Goal: Task Accomplishment & Management: Manage account settings

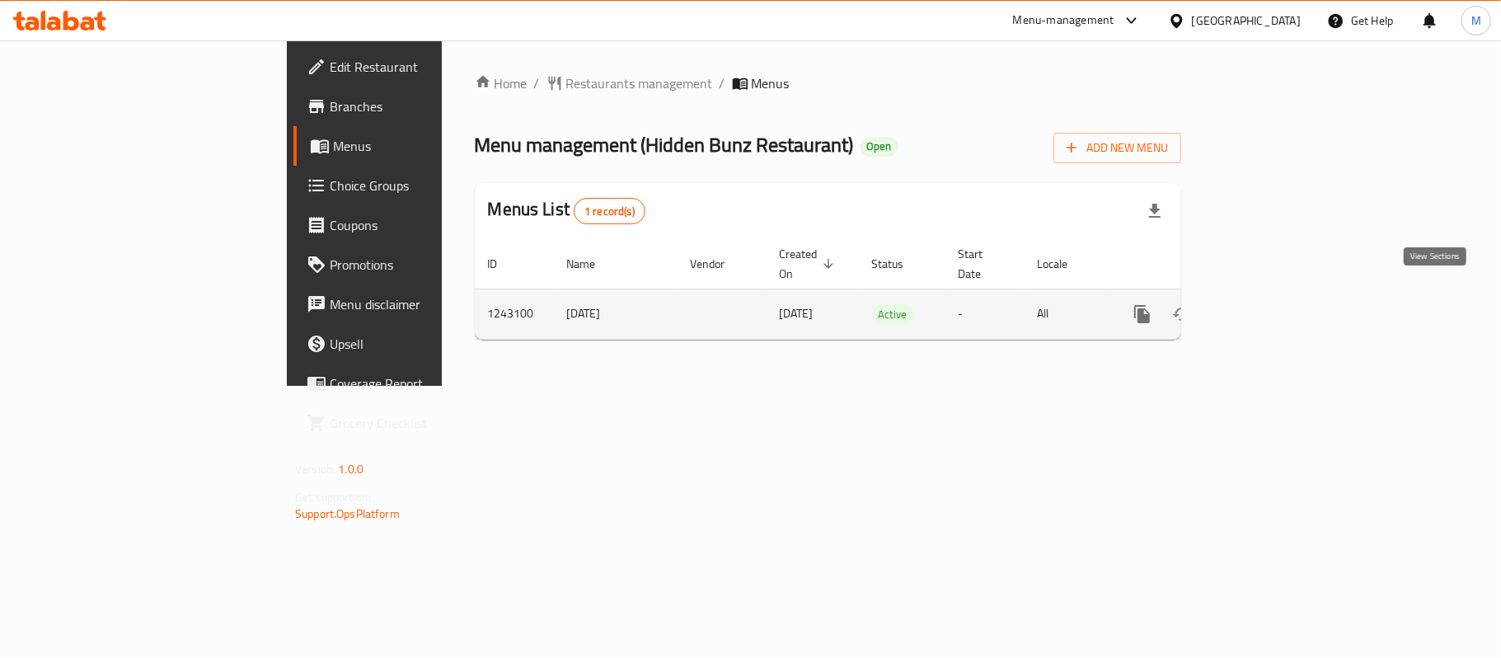
click at [1271, 304] on icon "enhanced table" at bounding box center [1261, 314] width 20 height 20
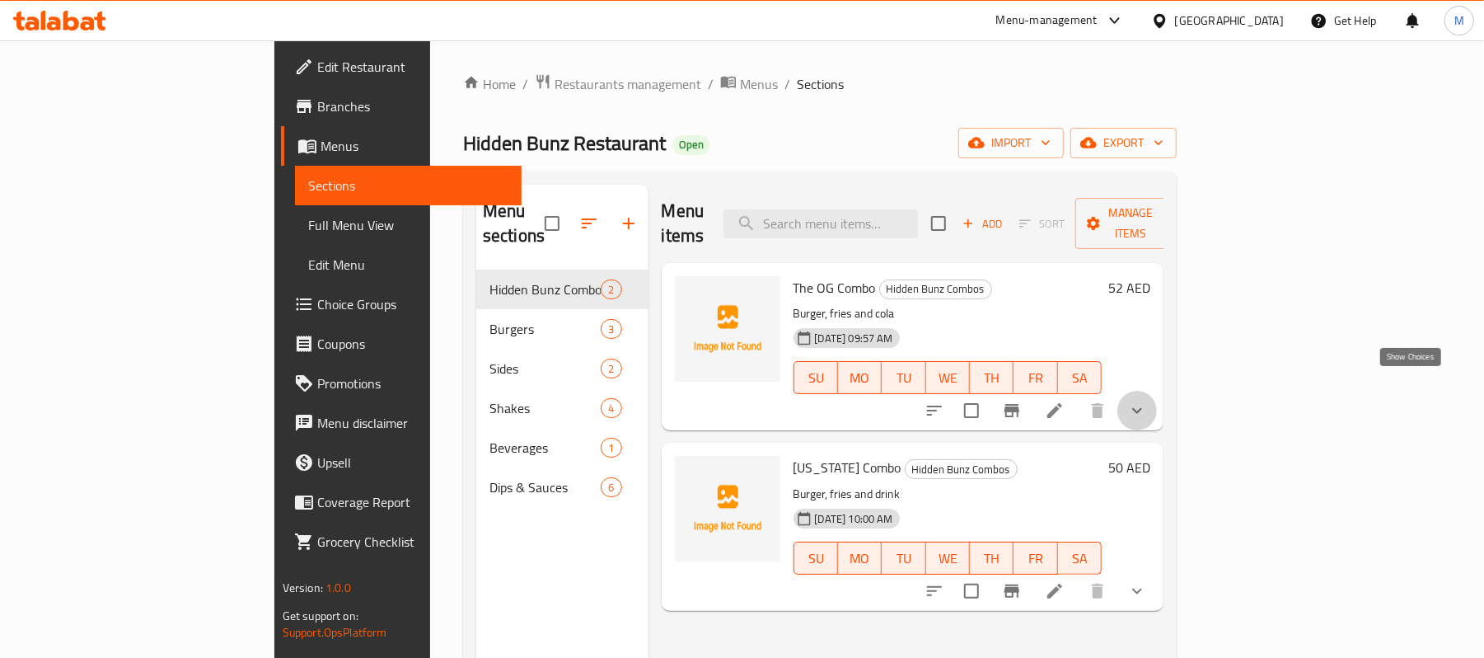
click at [1147, 401] on icon "show more" at bounding box center [1138, 411] width 20 height 20
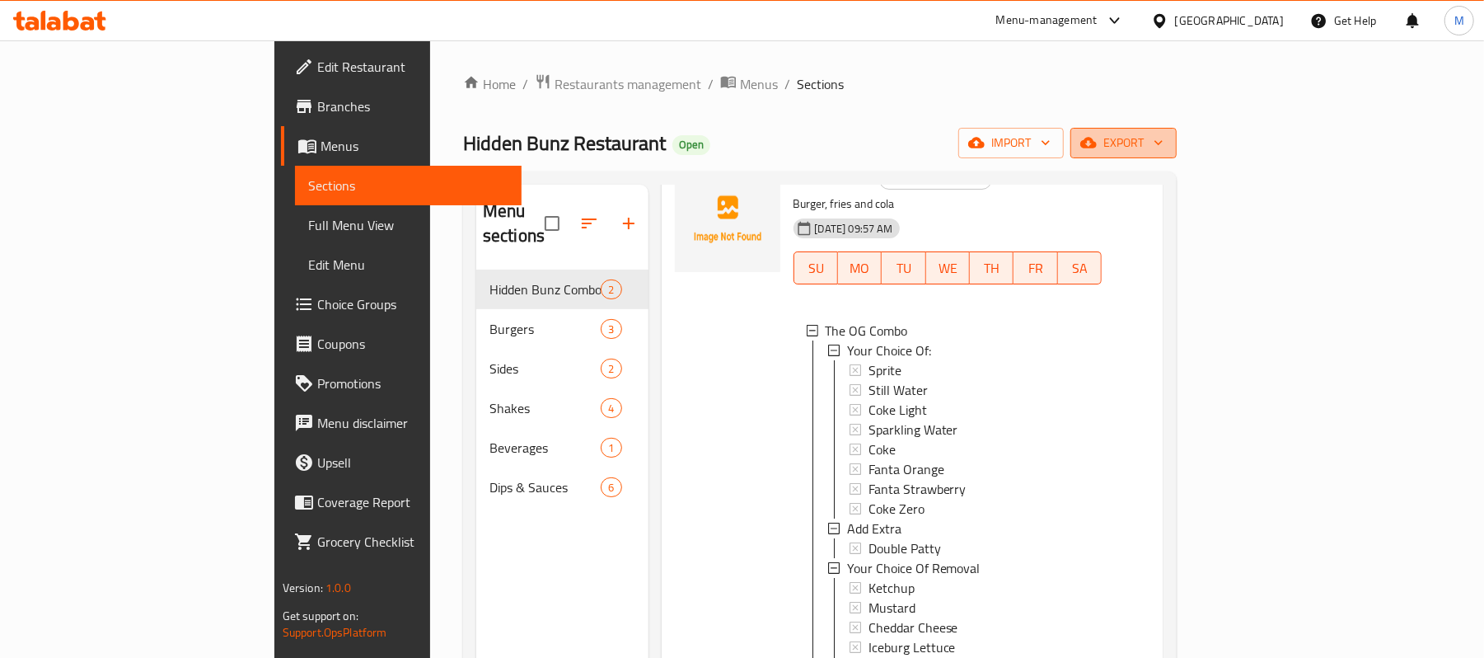
click at [1164, 142] on span "export" at bounding box center [1124, 143] width 80 height 21
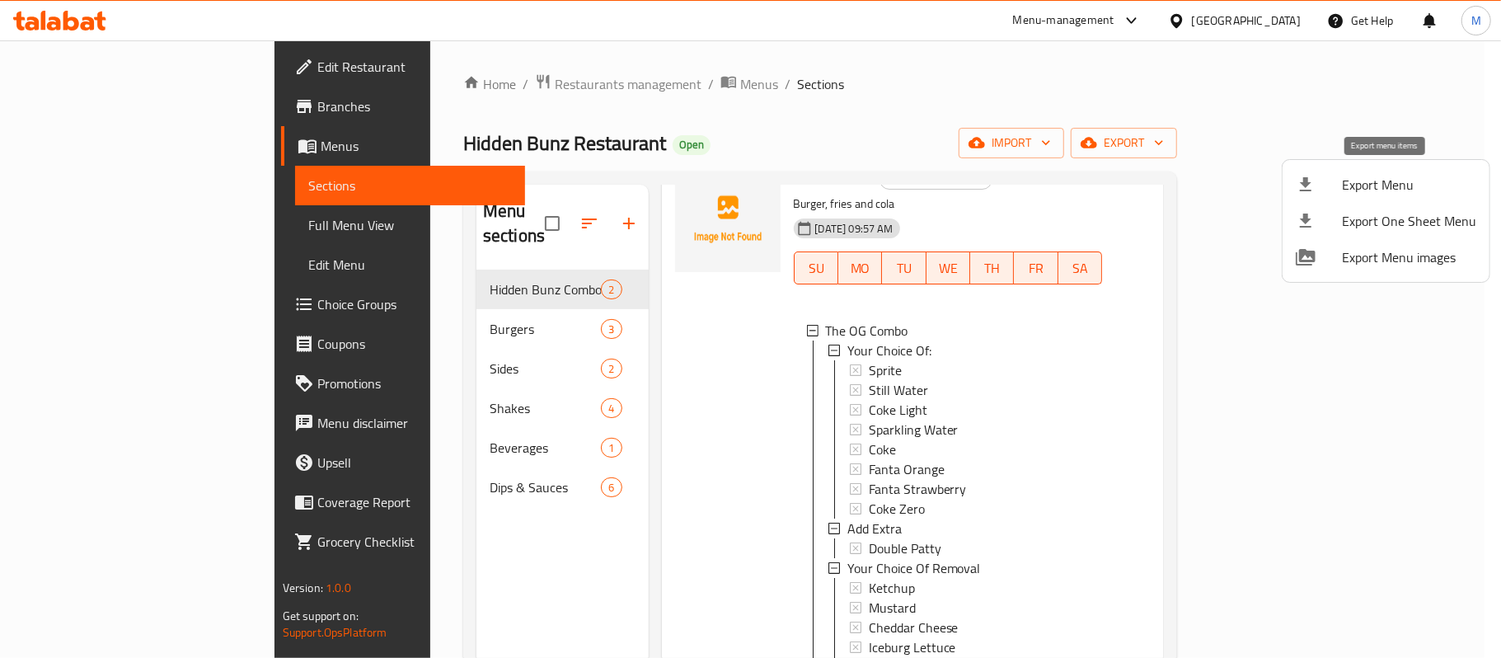
click at [1363, 185] on span "Export Menu" at bounding box center [1409, 185] width 134 height 20
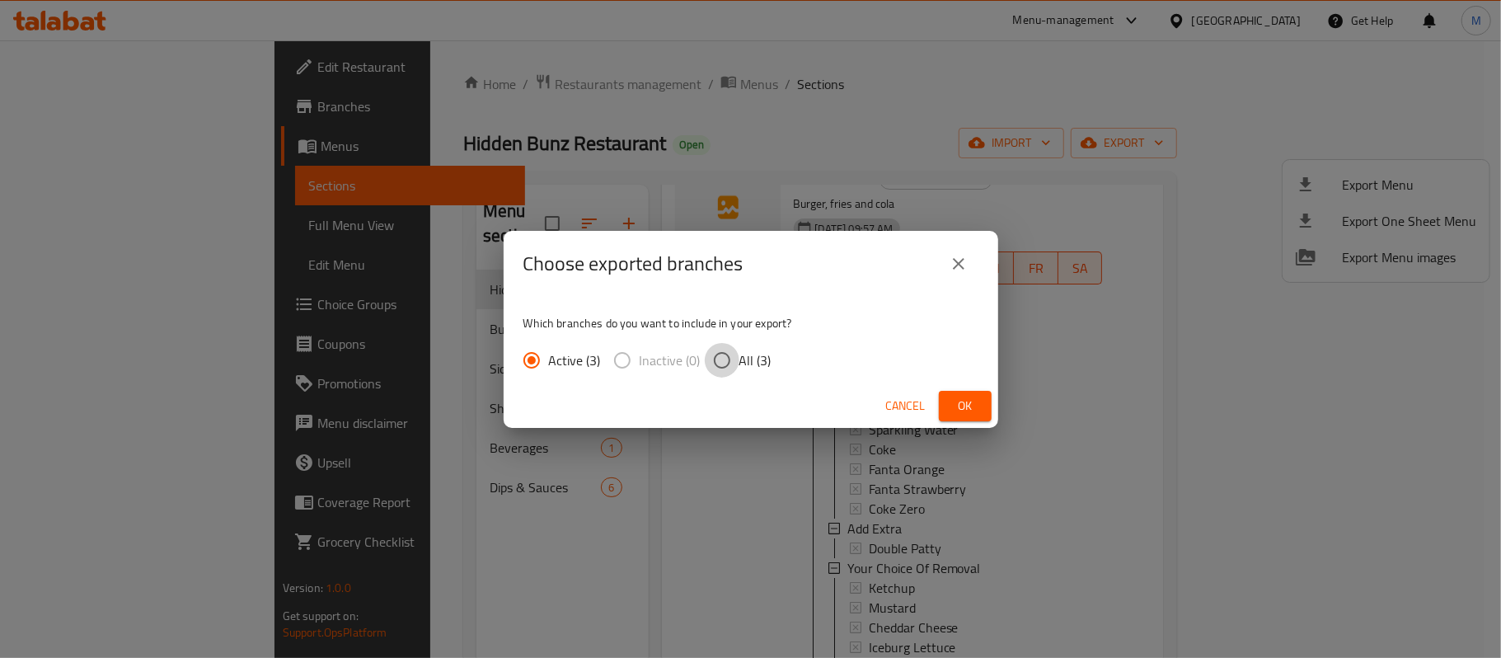
click at [734, 353] on input "All (3)" at bounding box center [722, 360] width 35 height 35
radio input "true"
click at [957, 410] on span "Ok" at bounding box center [965, 406] width 26 height 21
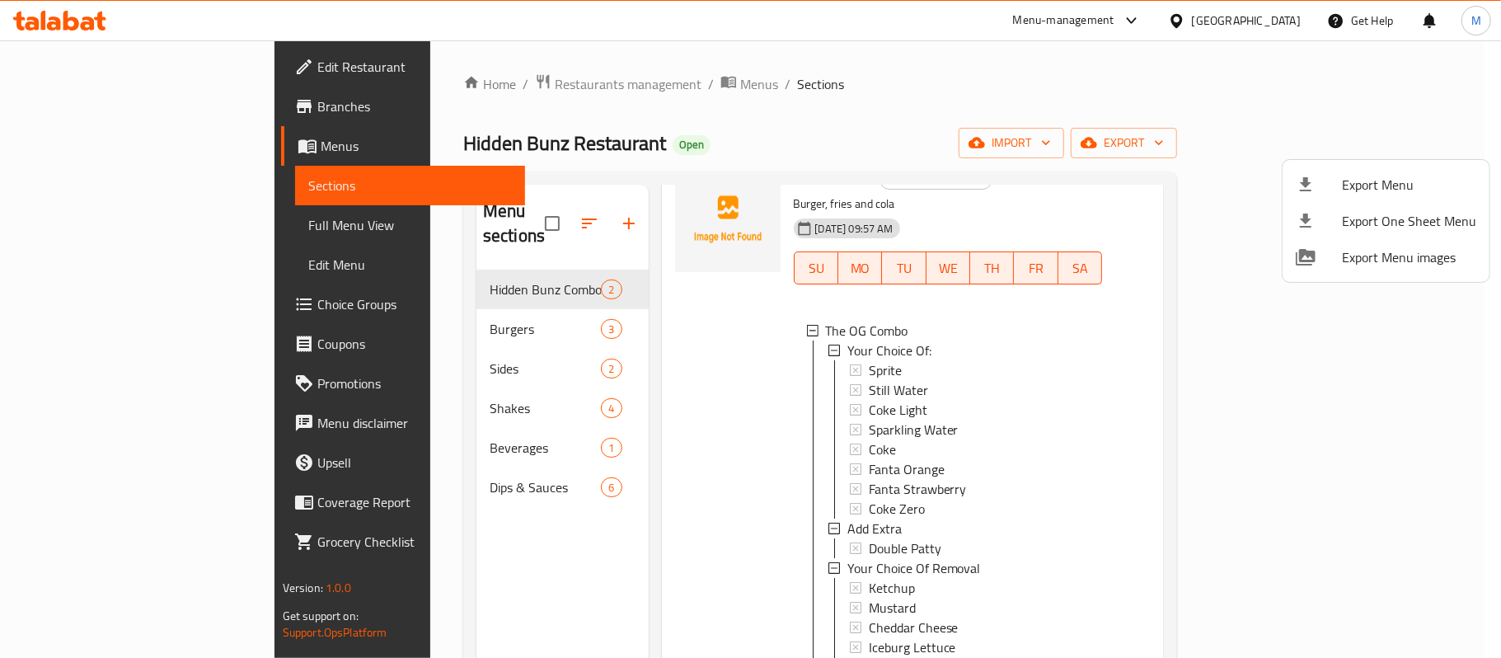
click at [476, 607] on div at bounding box center [750, 329] width 1501 height 658
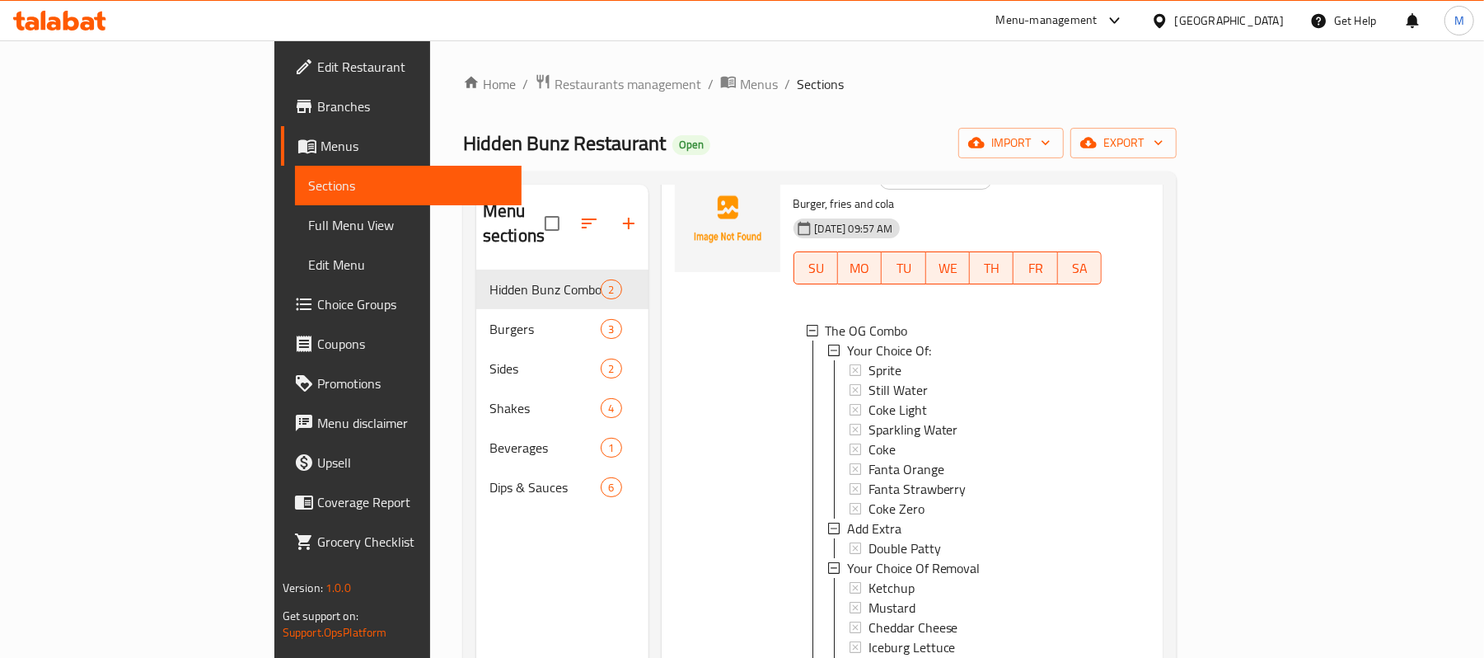
click at [668, 561] on div at bounding box center [727, 458] width 119 height 596
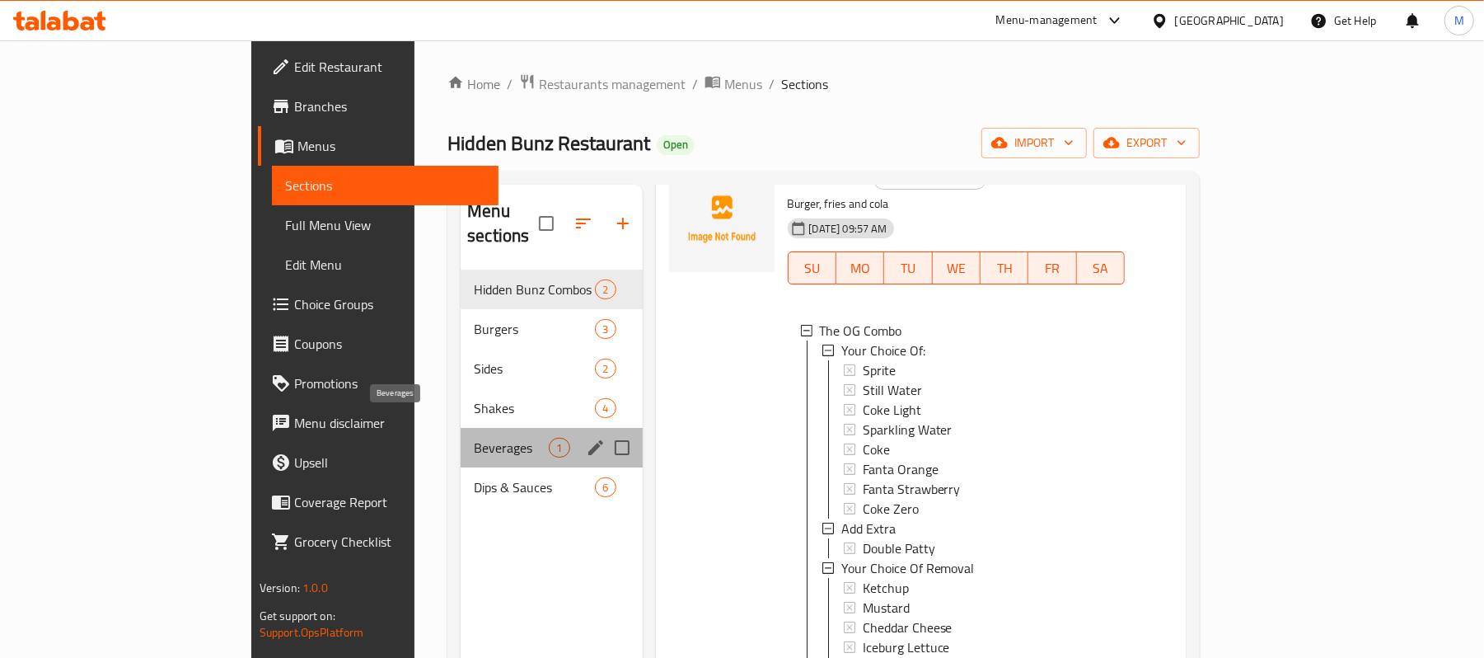
click at [474, 438] on span "Beverages" at bounding box center [511, 448] width 75 height 20
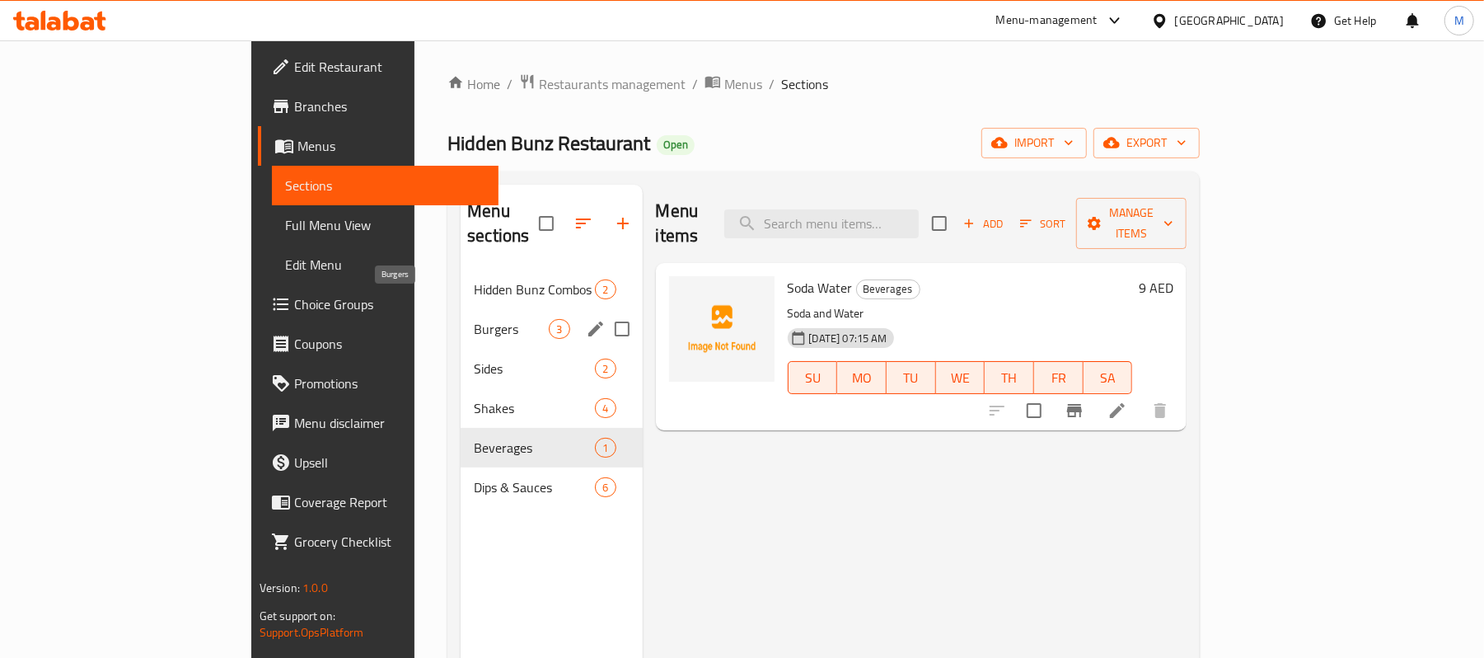
click at [474, 319] on span "Burgers" at bounding box center [511, 329] width 75 height 20
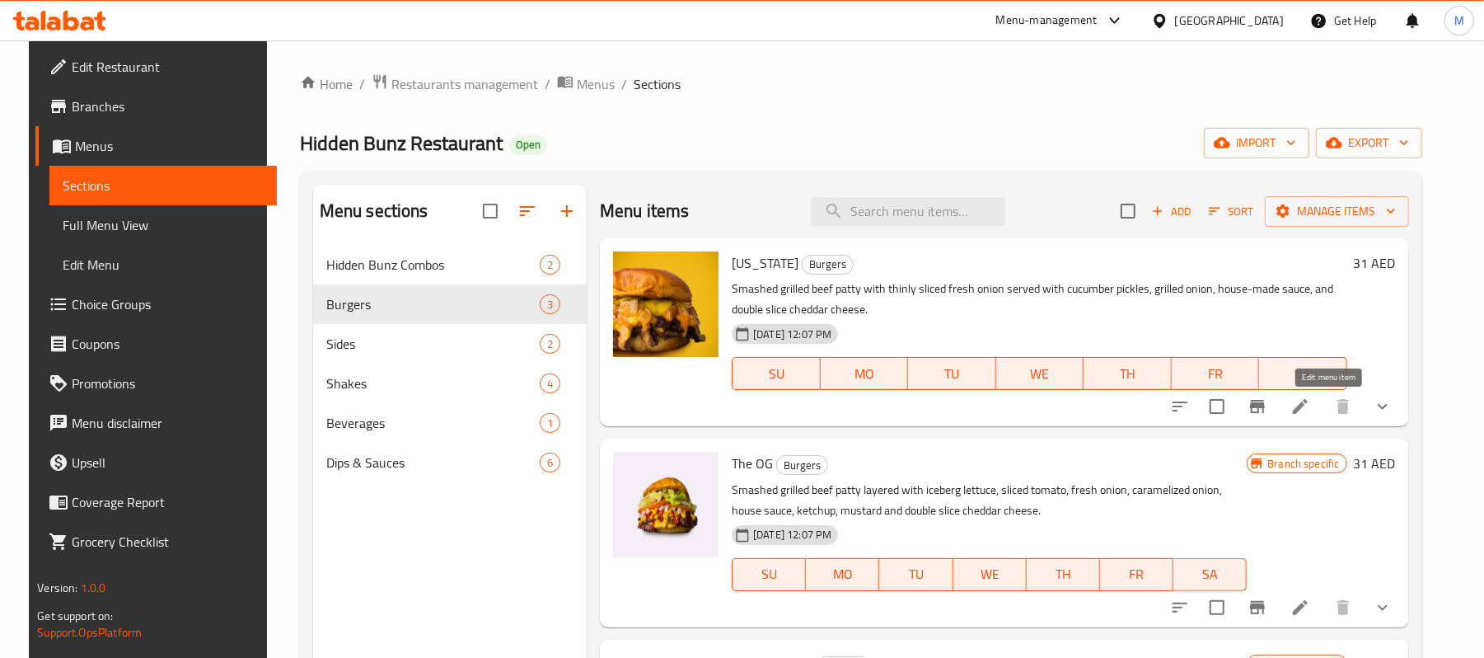
click at [1311, 413] on icon at bounding box center [1301, 406] width 20 height 20
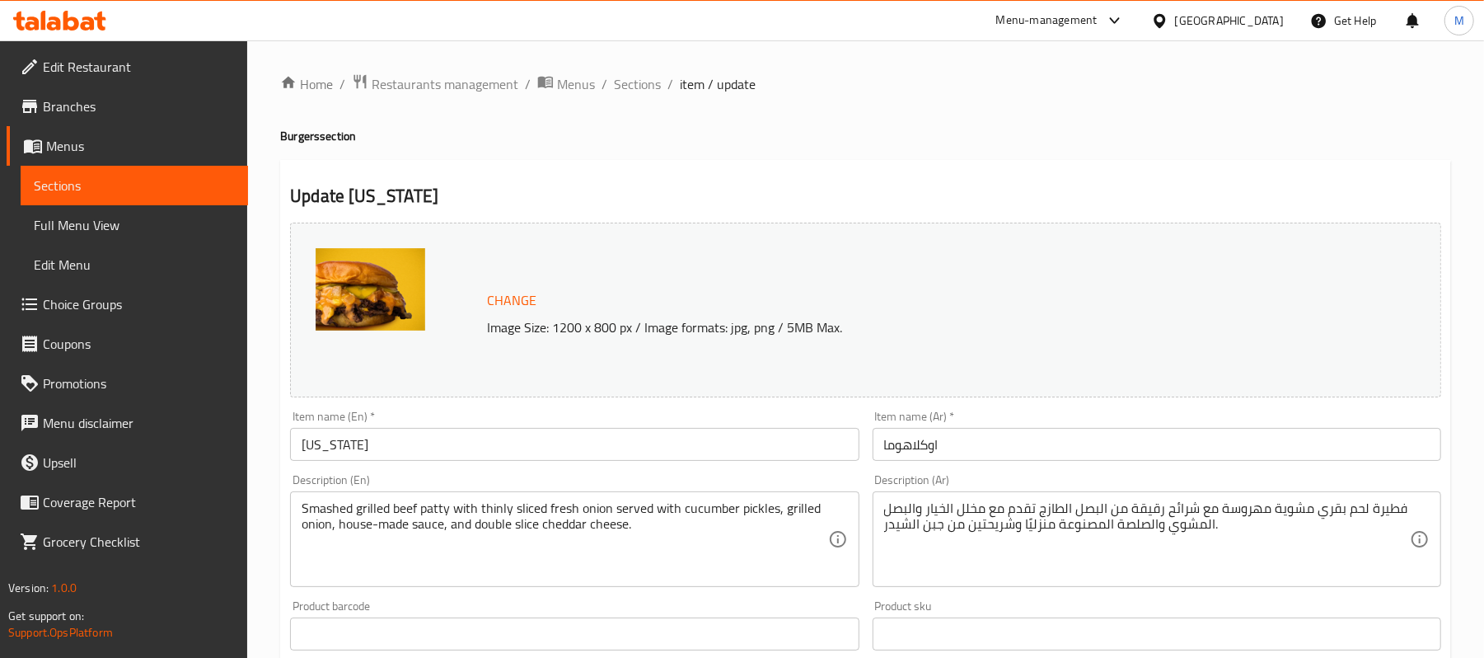
scroll to position [659, 0]
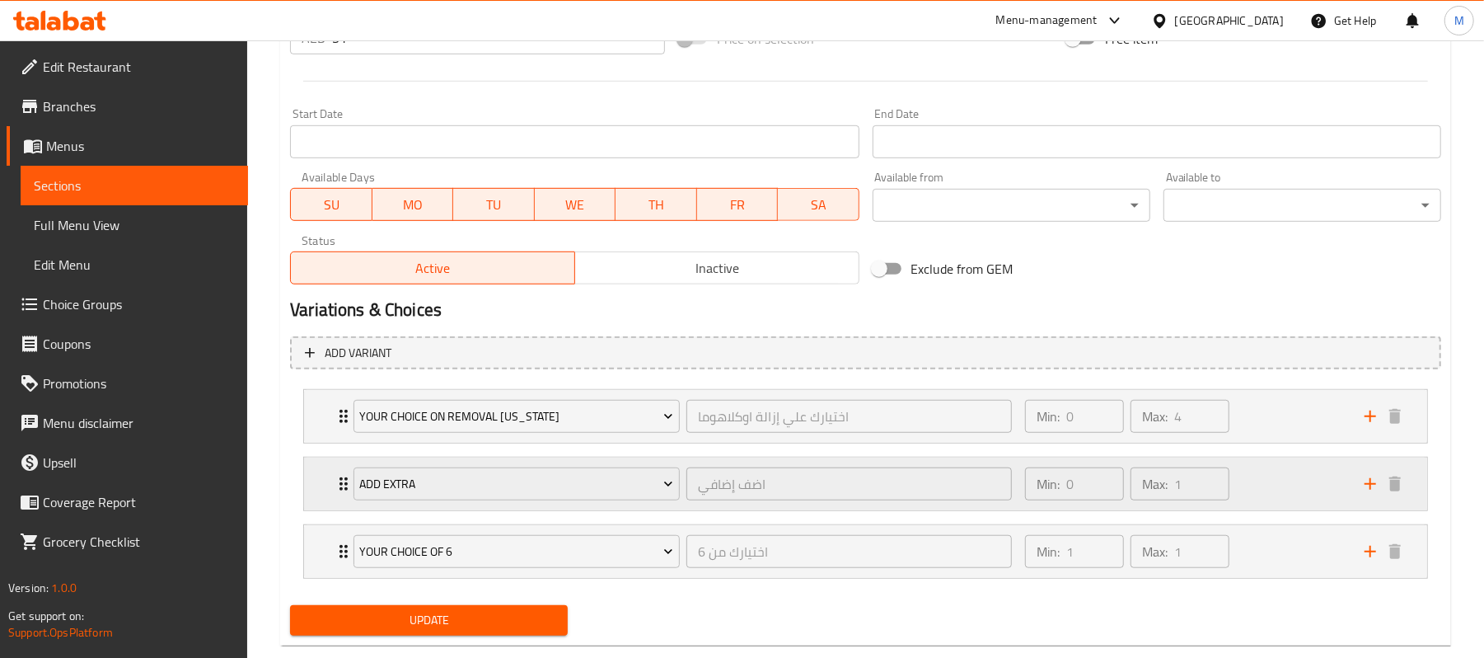
click at [326, 483] on div "Add Extra اضف إضافي ​ Min: 0 ​ Max: 1 ​" at bounding box center [865, 483] width 1123 height 53
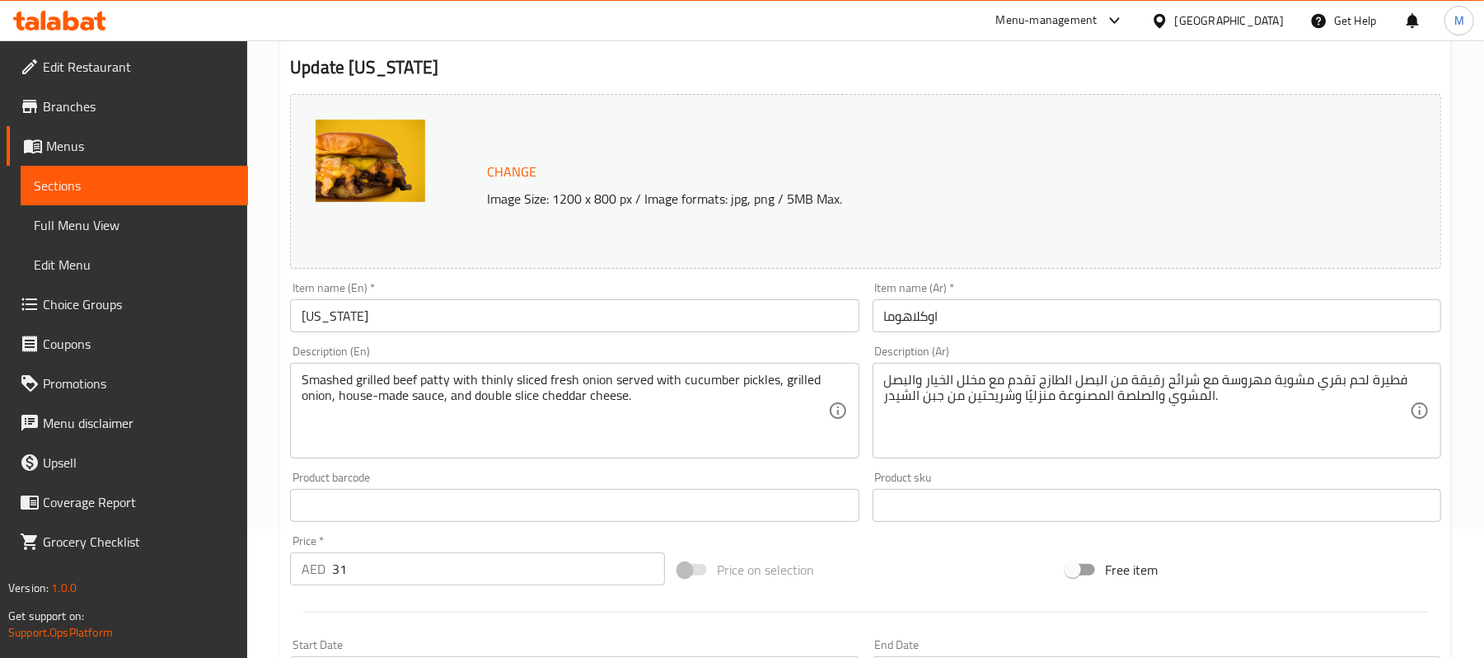
scroll to position [0, 0]
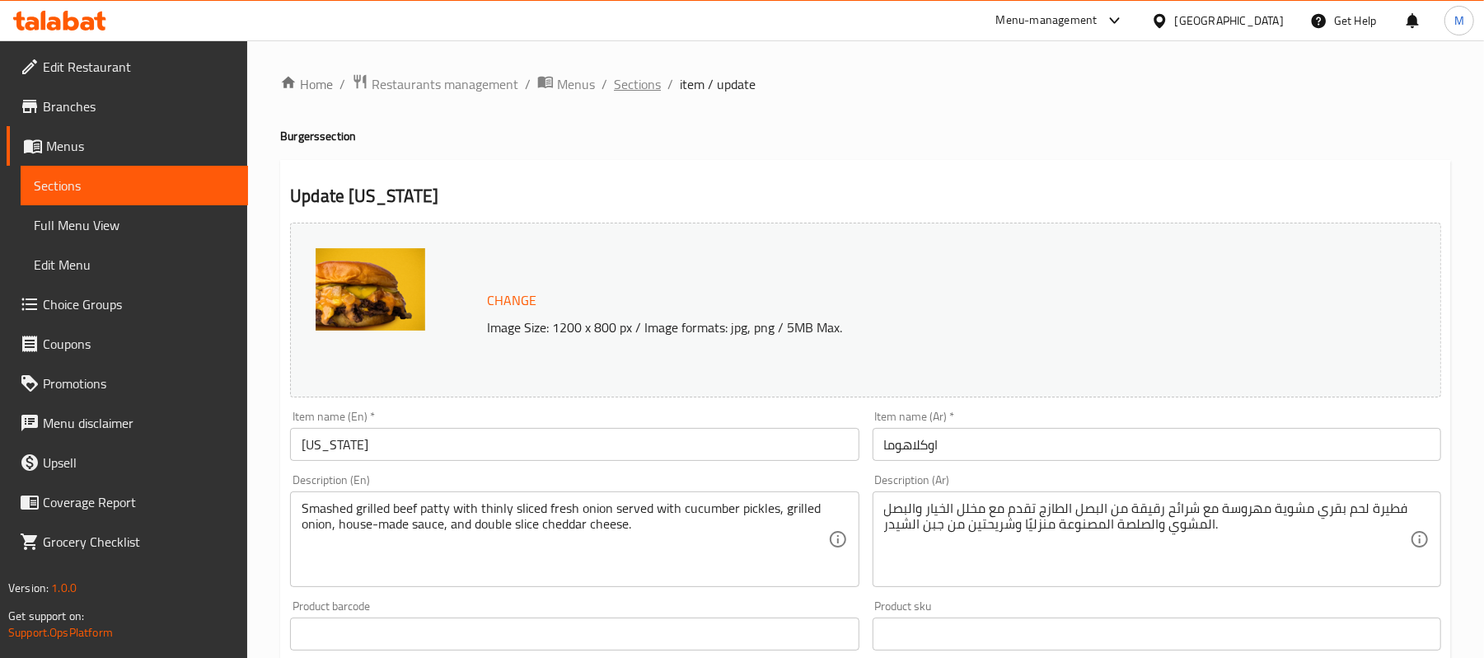
click at [640, 77] on span "Sections" at bounding box center [637, 84] width 47 height 20
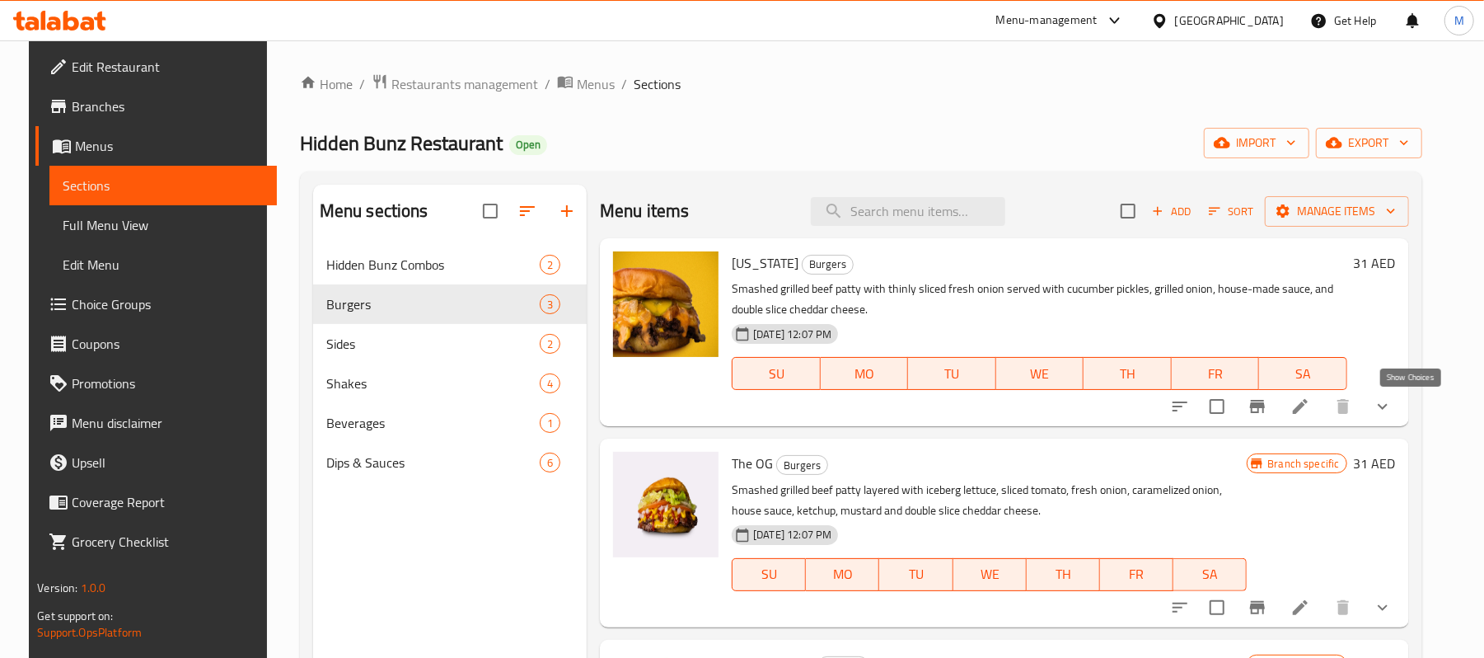
click at [1393, 410] on icon "show more" at bounding box center [1383, 406] width 20 height 20
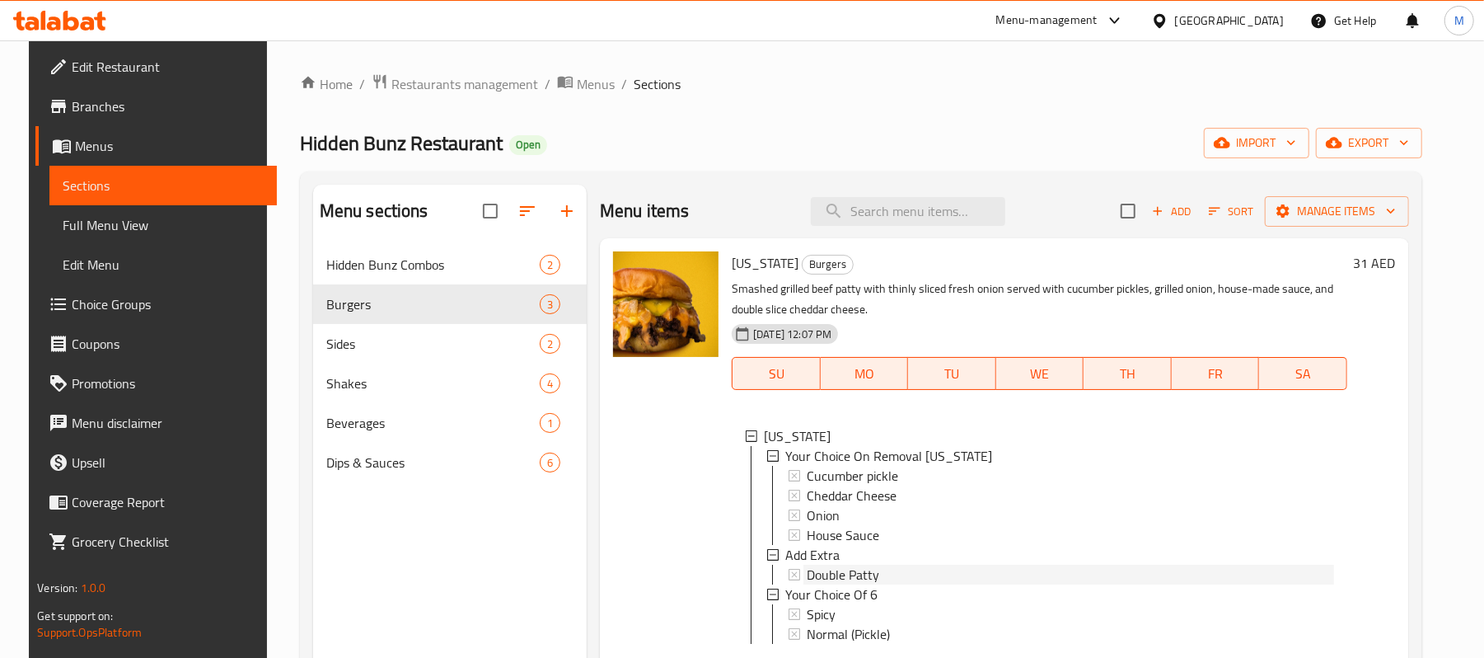
click at [858, 574] on span "Double Patty" at bounding box center [843, 575] width 73 height 20
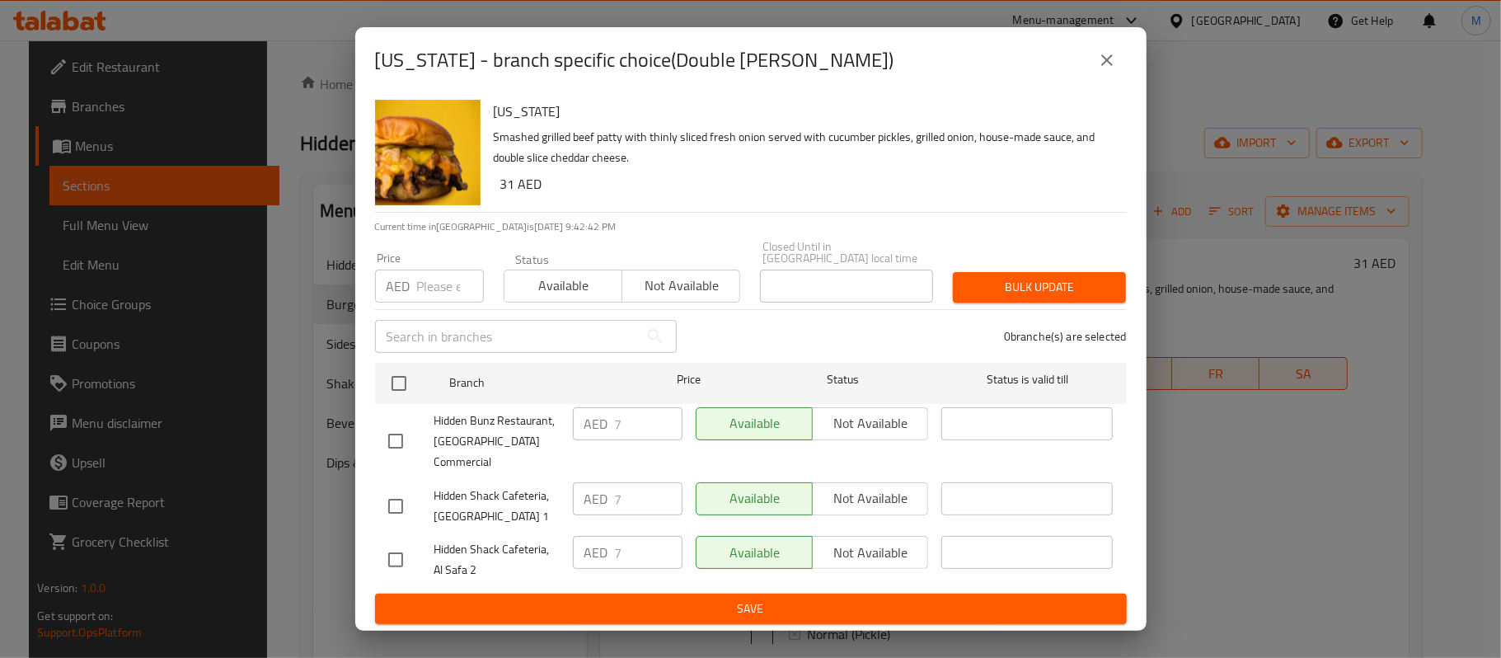
click at [1115, 80] on button "close" at bounding box center [1107, 60] width 40 height 40
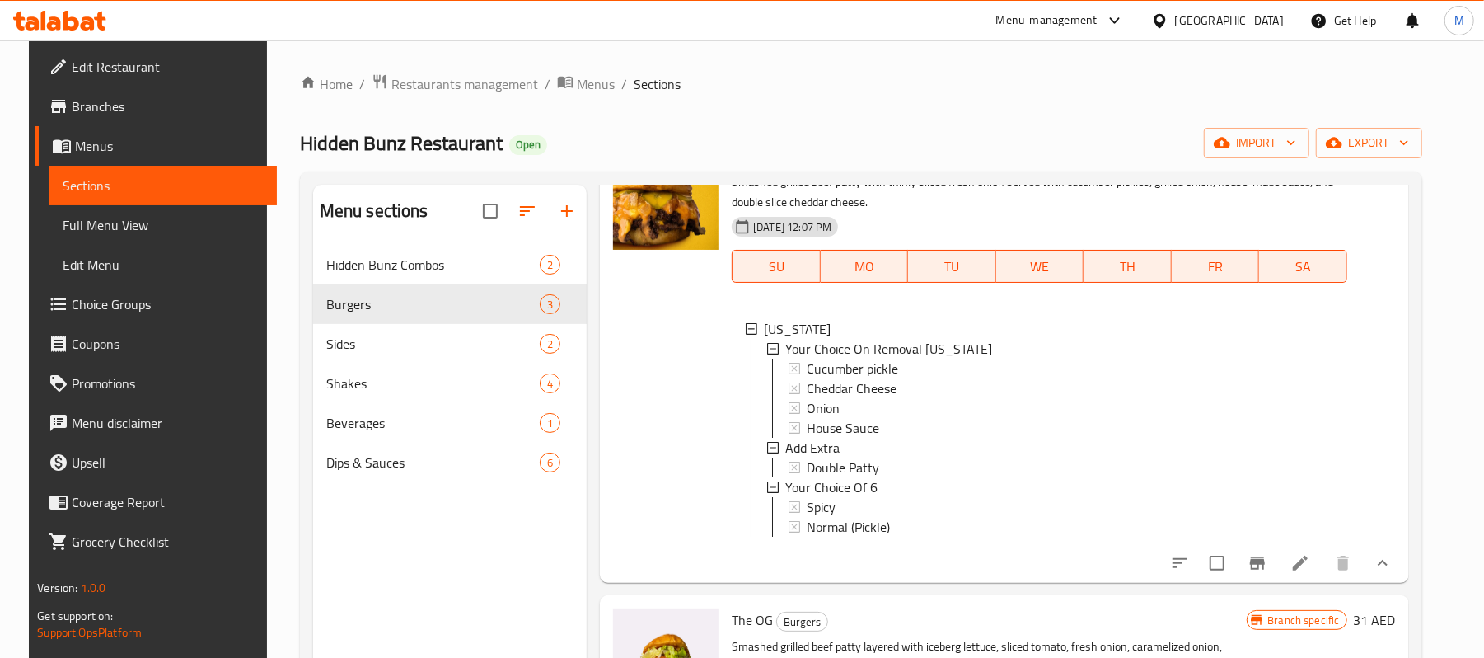
scroll to position [244, 0]
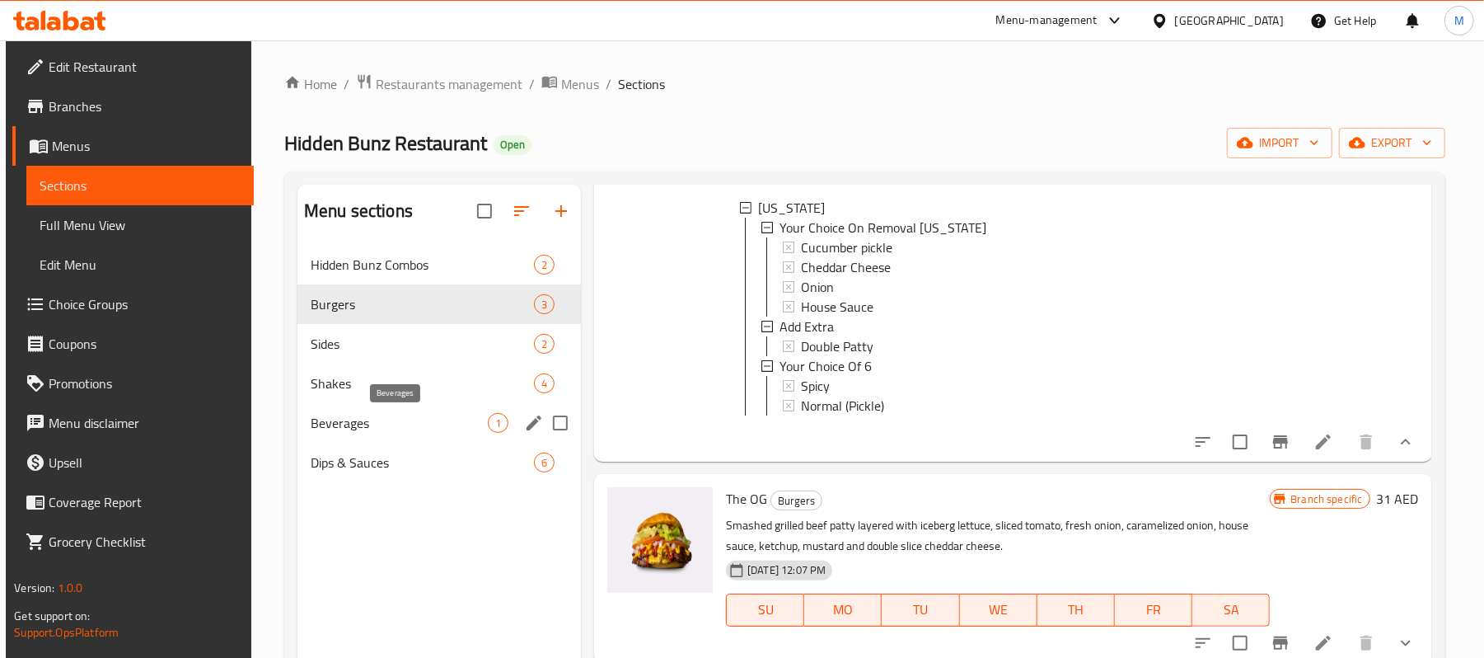
click at [328, 432] on span "Beverages" at bounding box center [399, 423] width 177 height 20
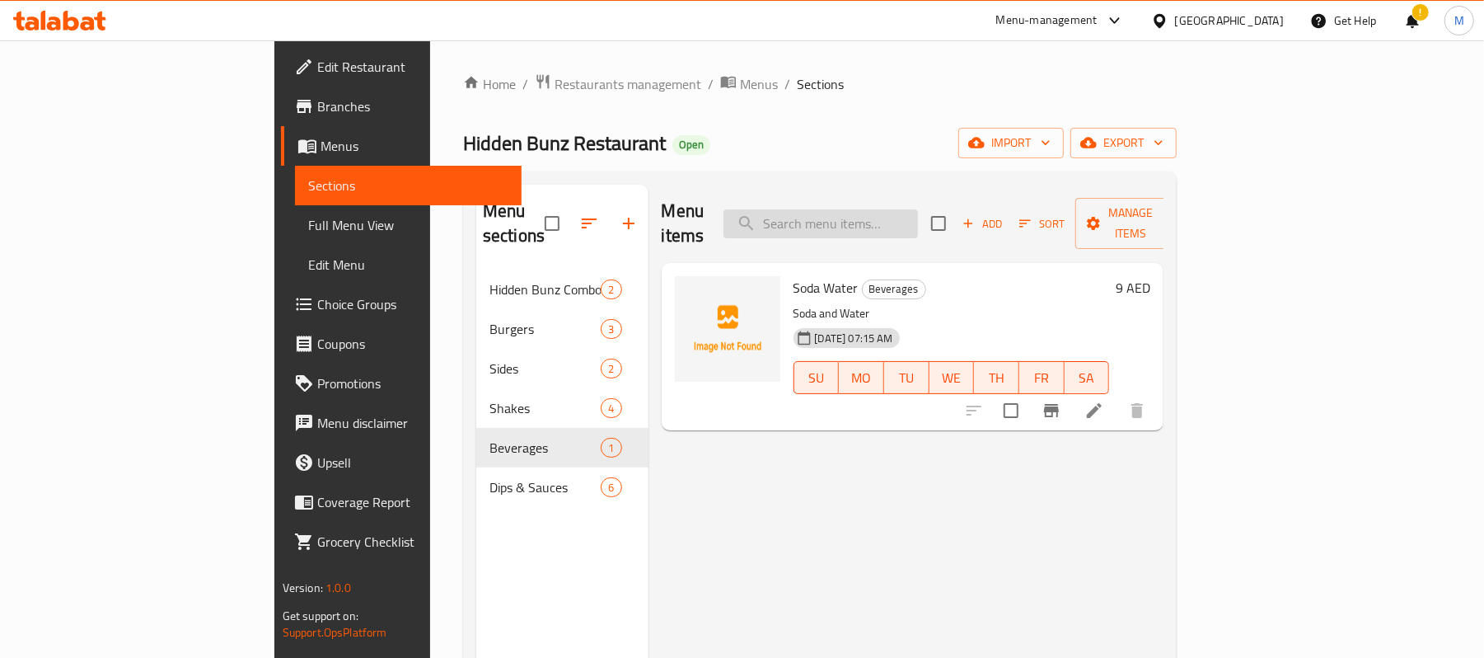
click at [918, 209] on input "search" at bounding box center [821, 223] width 195 height 29
paste input "Loaded Fries"
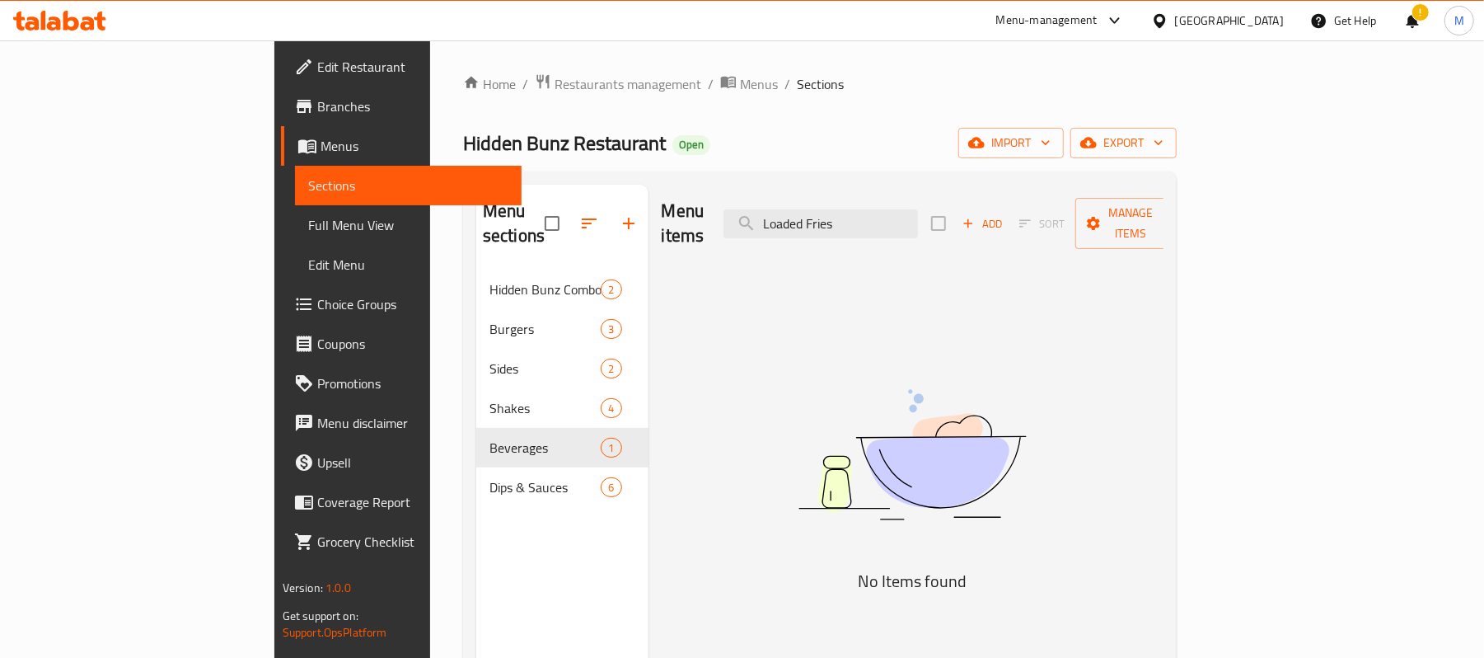
type input "Loaded Fries"
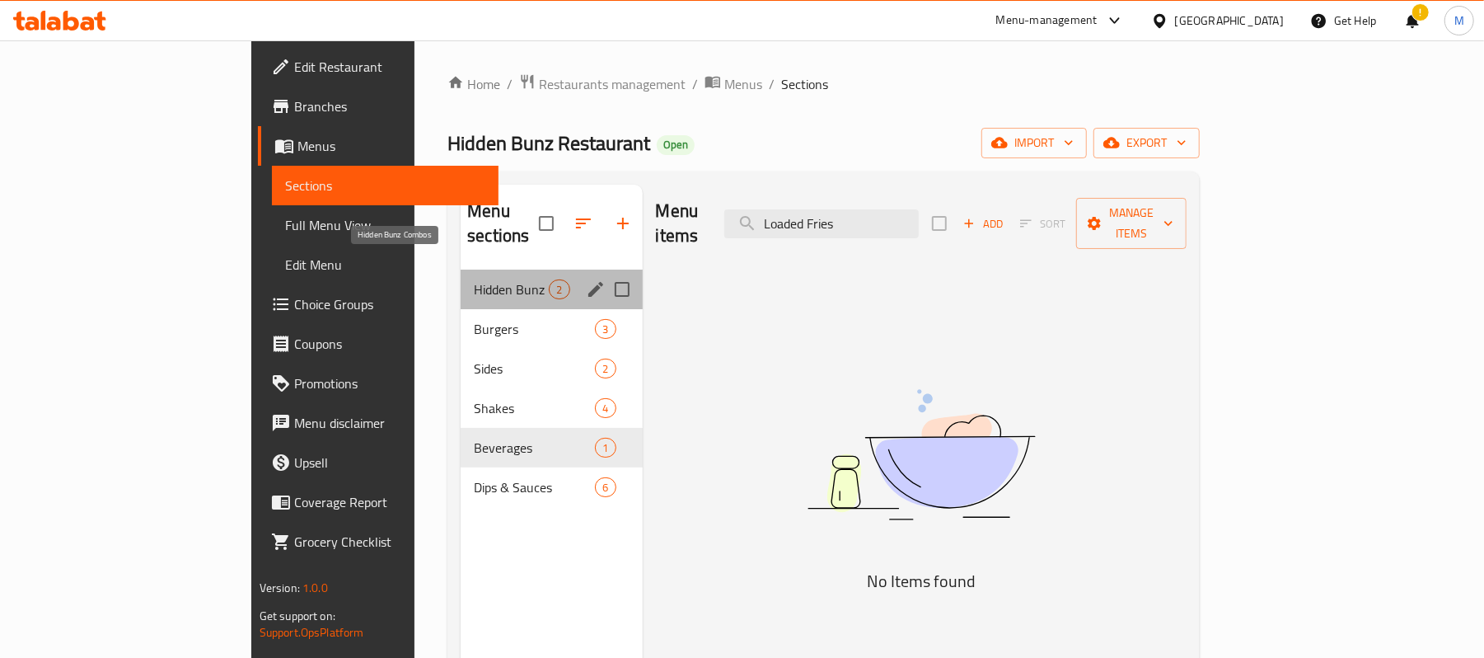
click at [474, 279] on span "Hidden Bunz Combos" at bounding box center [511, 289] width 75 height 20
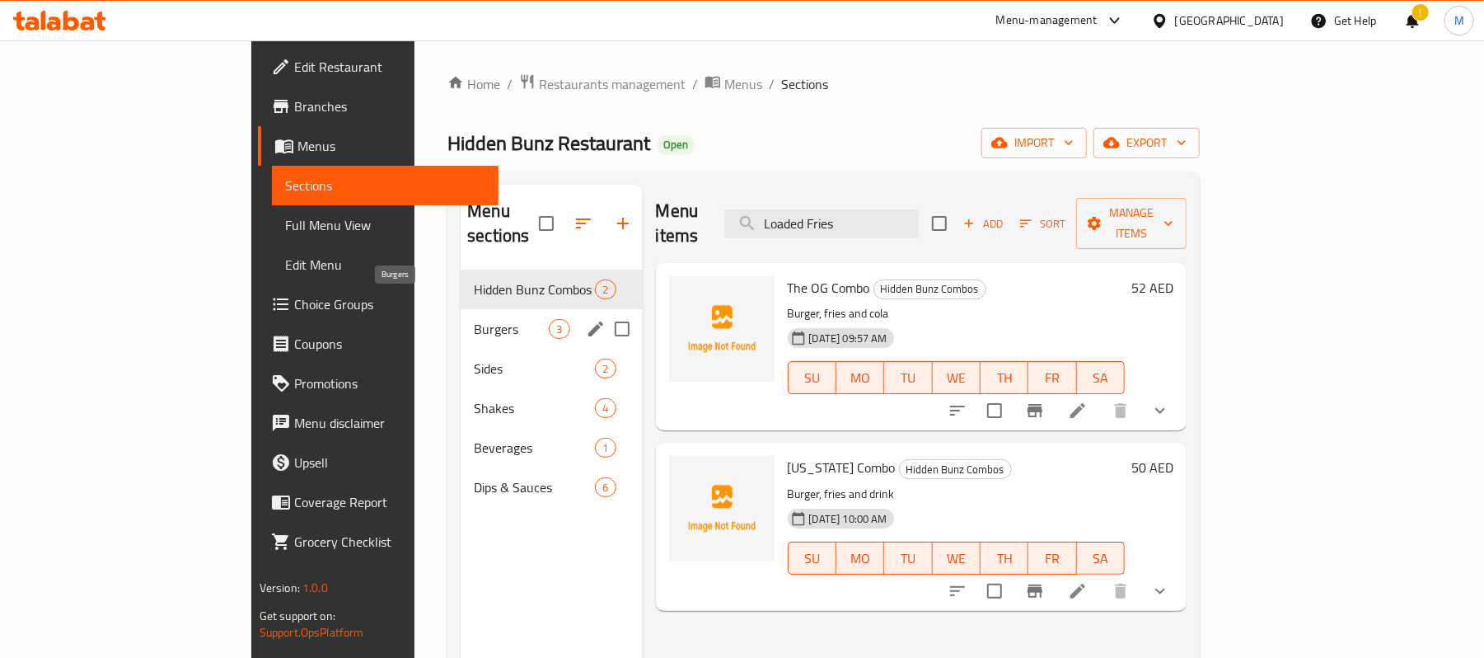
click at [474, 319] on span "Burgers" at bounding box center [511, 329] width 75 height 20
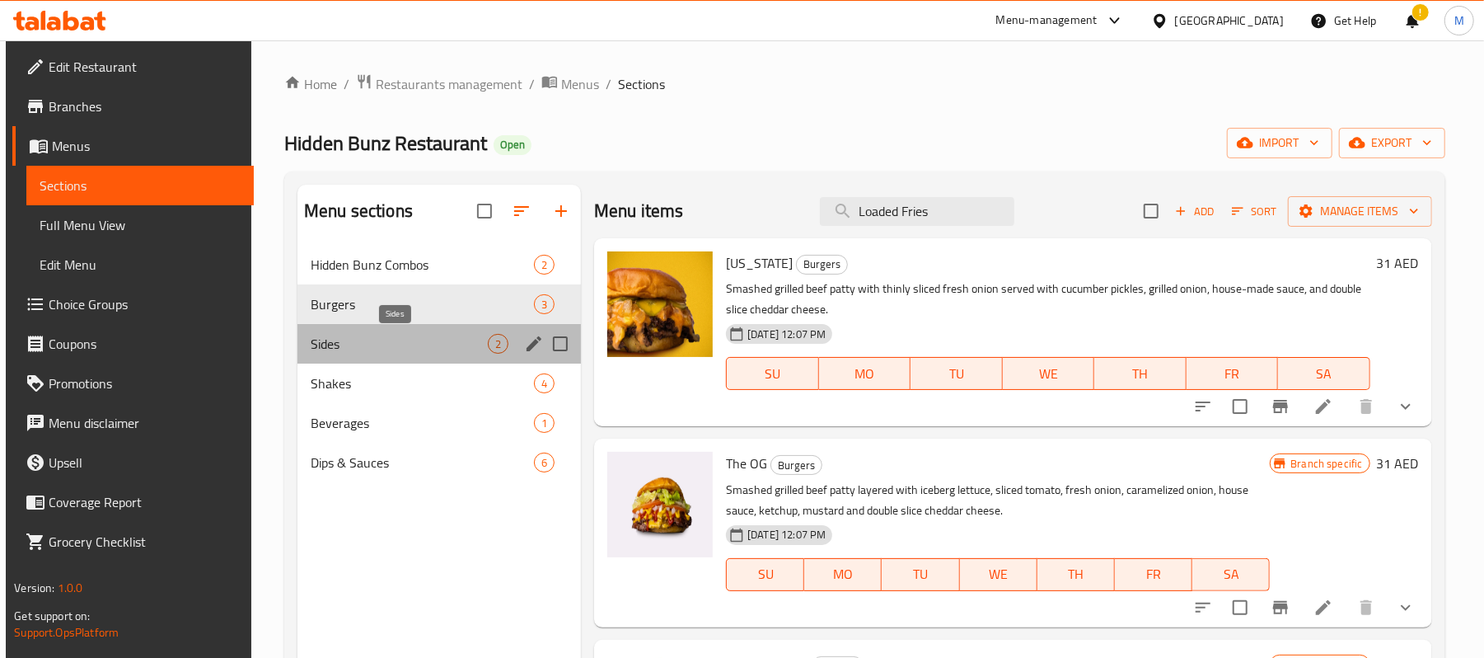
click at [340, 346] on span "Sides" at bounding box center [399, 344] width 177 height 20
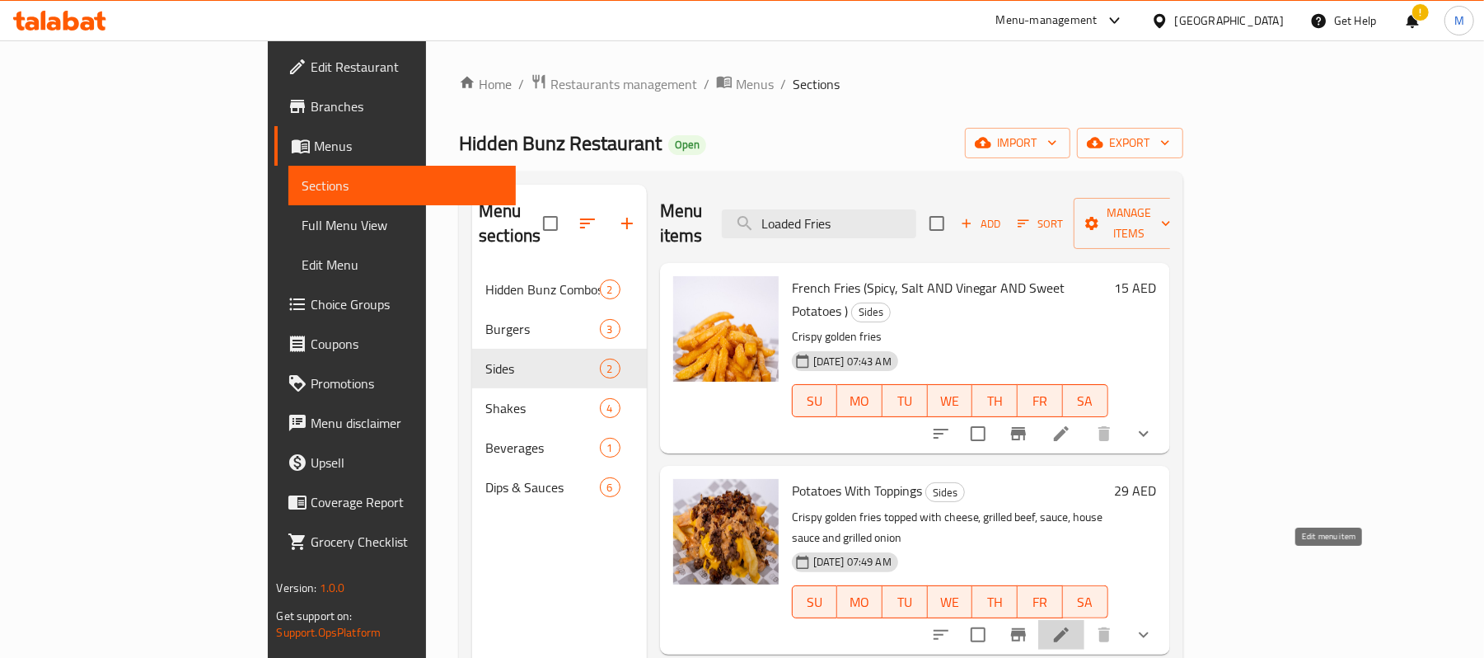
click at [1072, 625] on icon at bounding box center [1062, 635] width 20 height 20
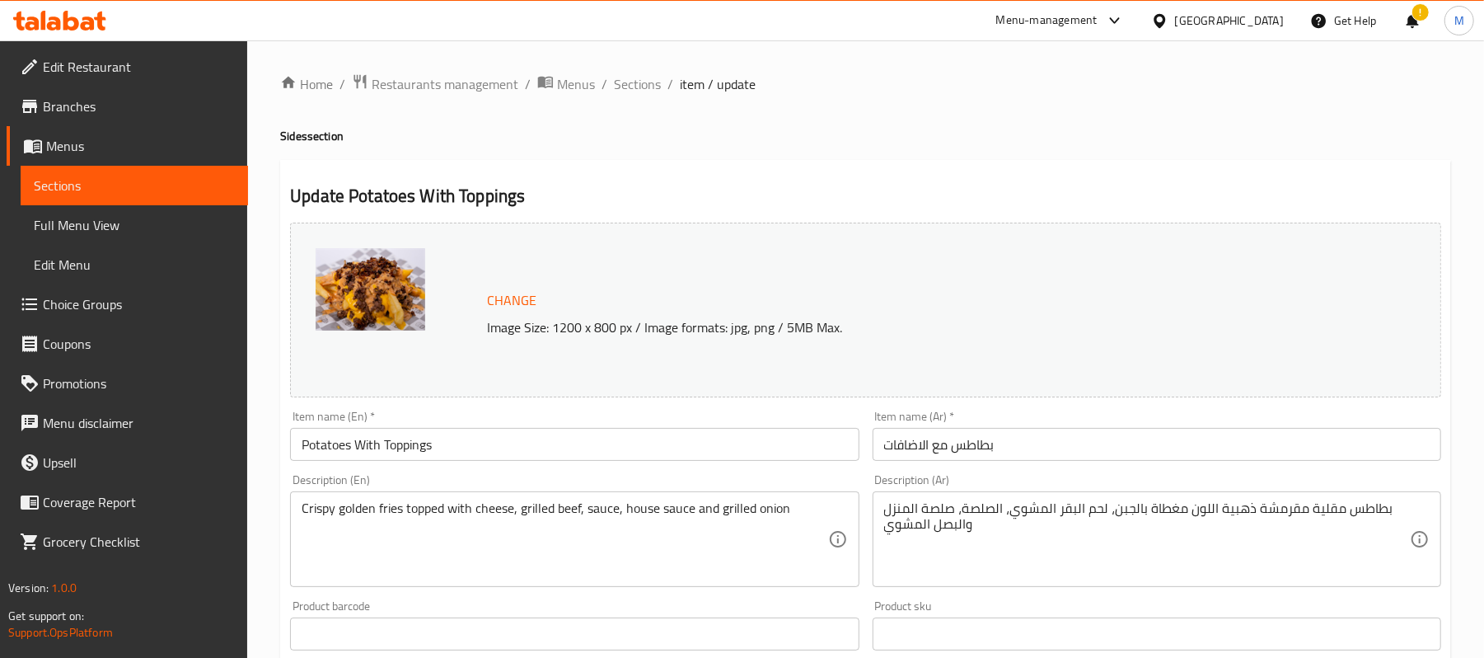
click at [562, 432] on input "Potatoes With Toppings" at bounding box center [574, 444] width 569 height 33
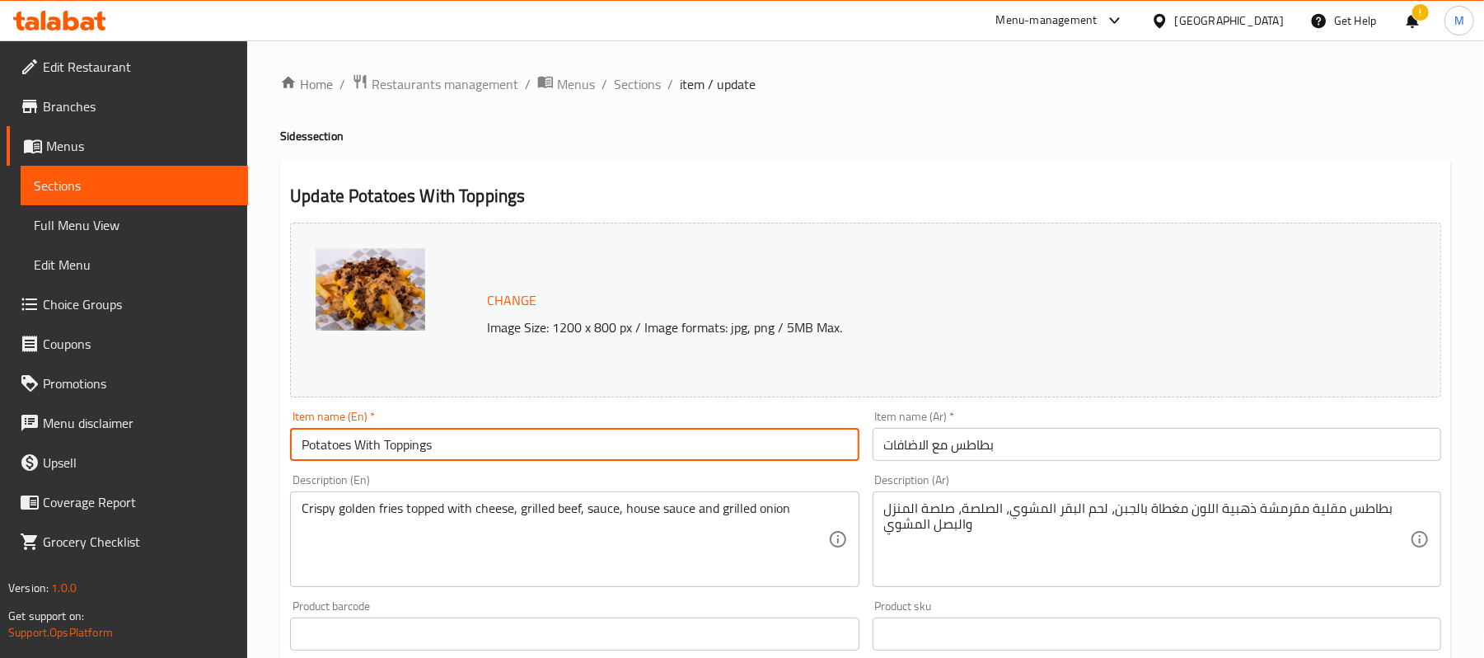
click at [562, 432] on input "Potatoes With Toppings" at bounding box center [574, 444] width 569 height 33
paste input "Loaded Frie"
type input "Loaded Fries"
click at [1271, 425] on div "Item name (Ar)   * بطاطس مع الاضافات Item name (Ar) *" at bounding box center [1157, 435] width 569 height 50
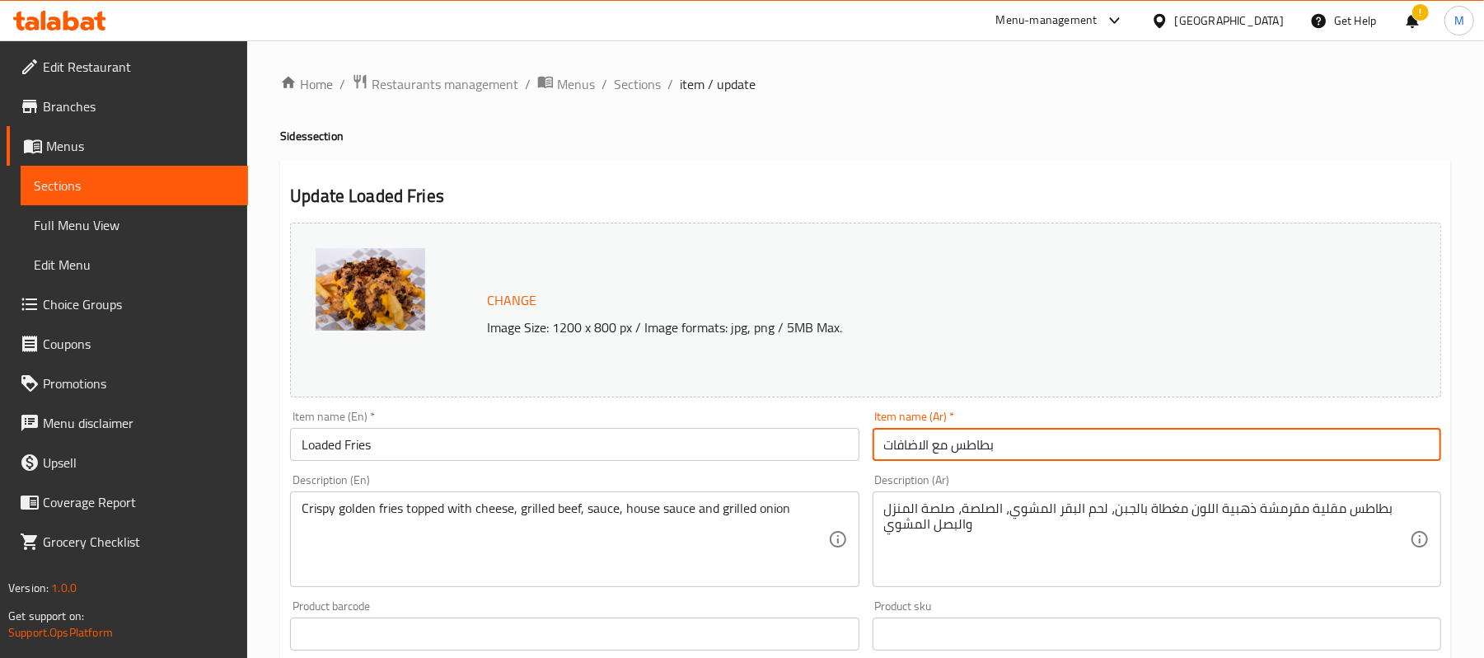
click at [1269, 437] on input "بطاطس مع الاضافات" at bounding box center [1157, 444] width 569 height 33
paste input "لودد فرايز"
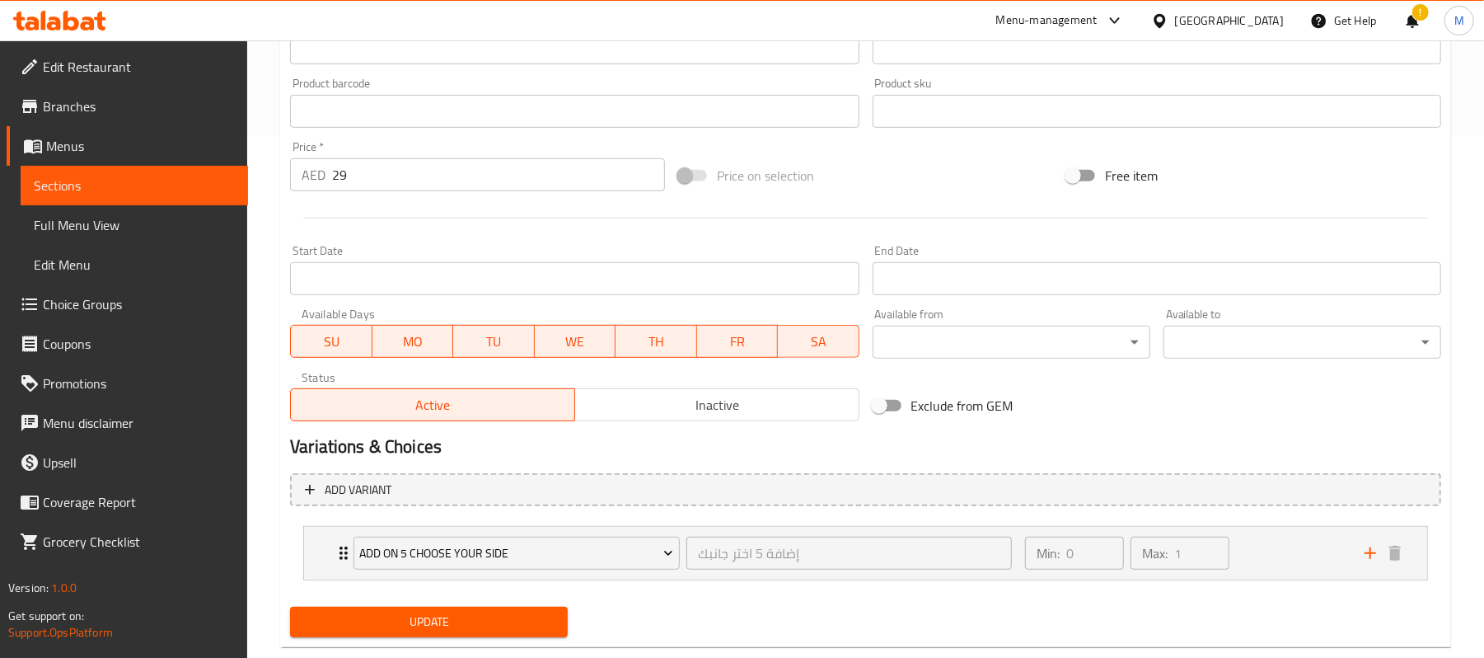
scroll to position [558, 0]
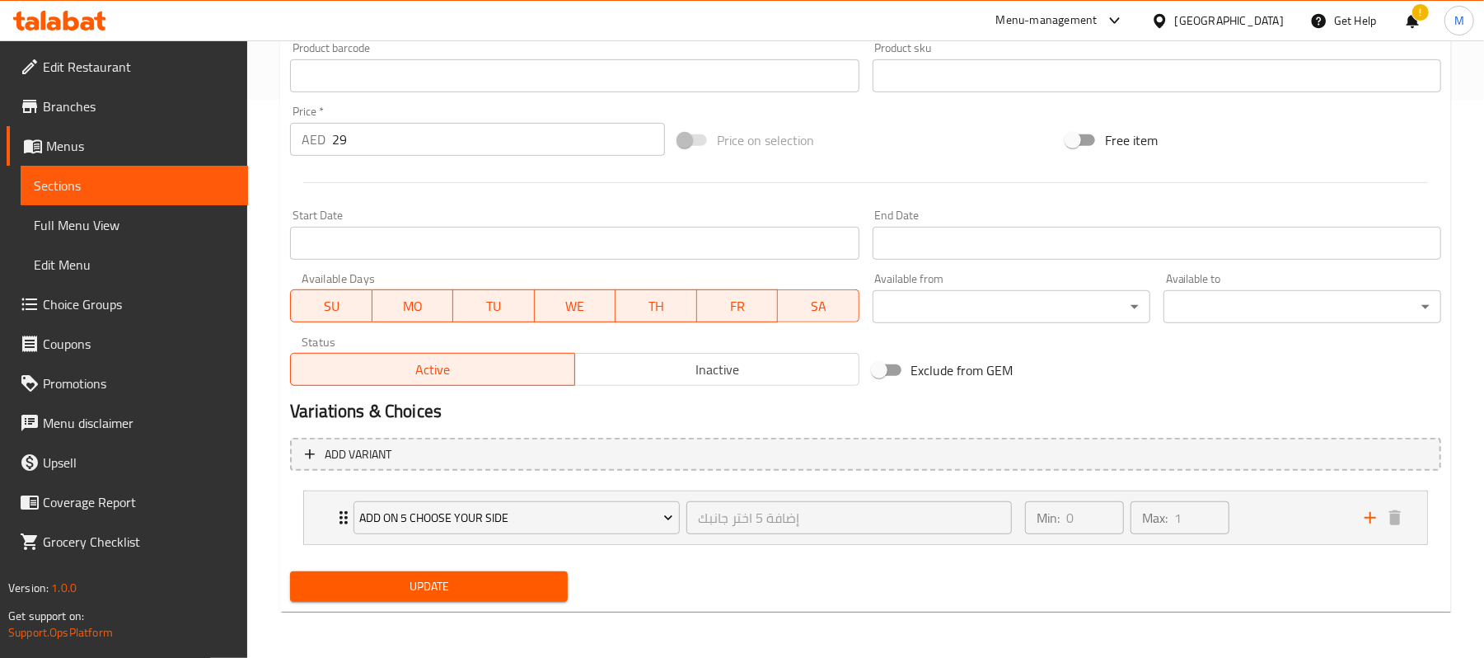
type input "لودد فرايز"
click at [465, 588] on span "Update" at bounding box center [428, 586] width 251 height 21
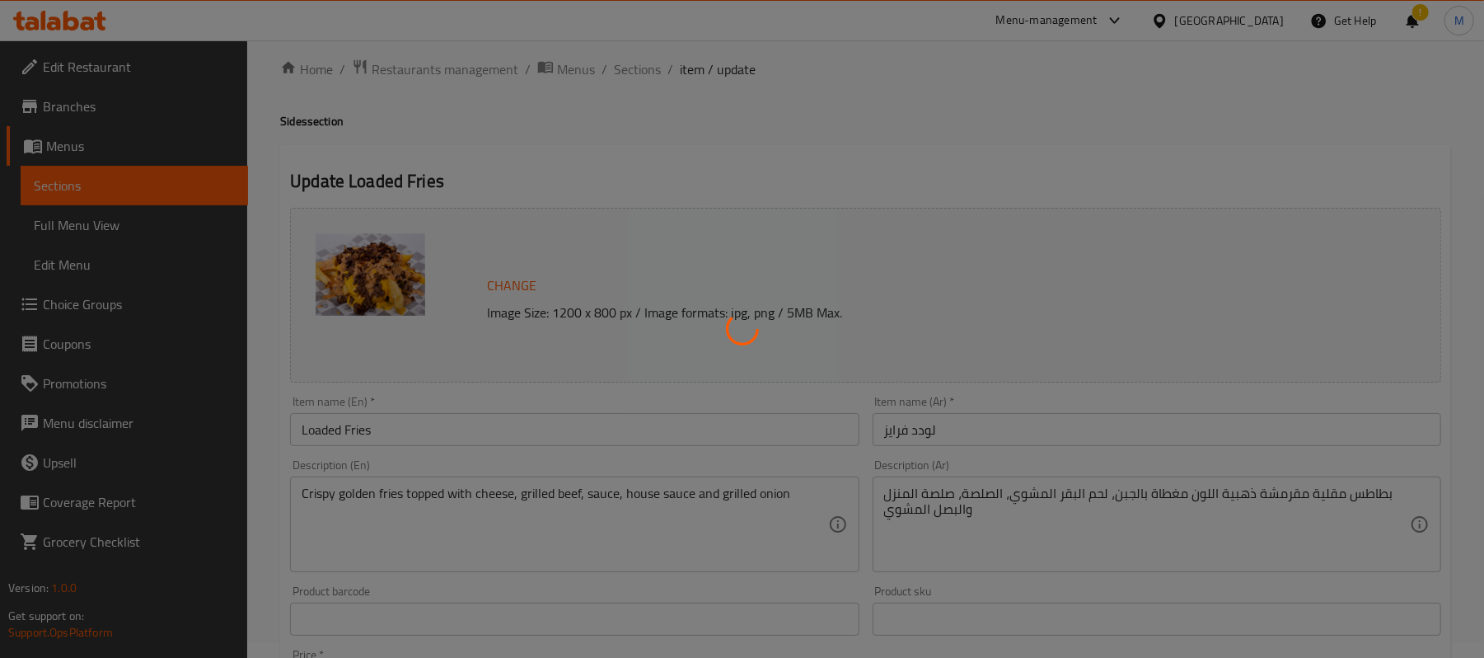
scroll to position [8, 0]
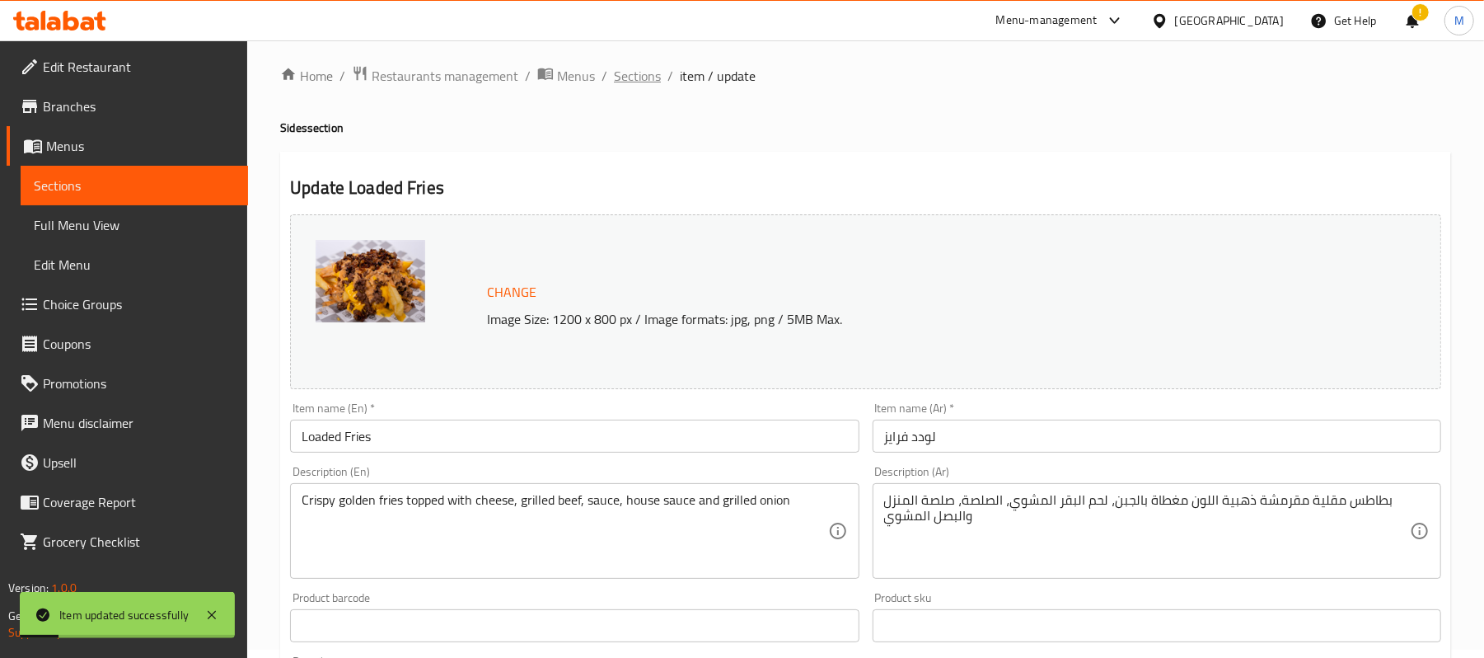
click at [631, 77] on span "Sections" at bounding box center [637, 76] width 47 height 20
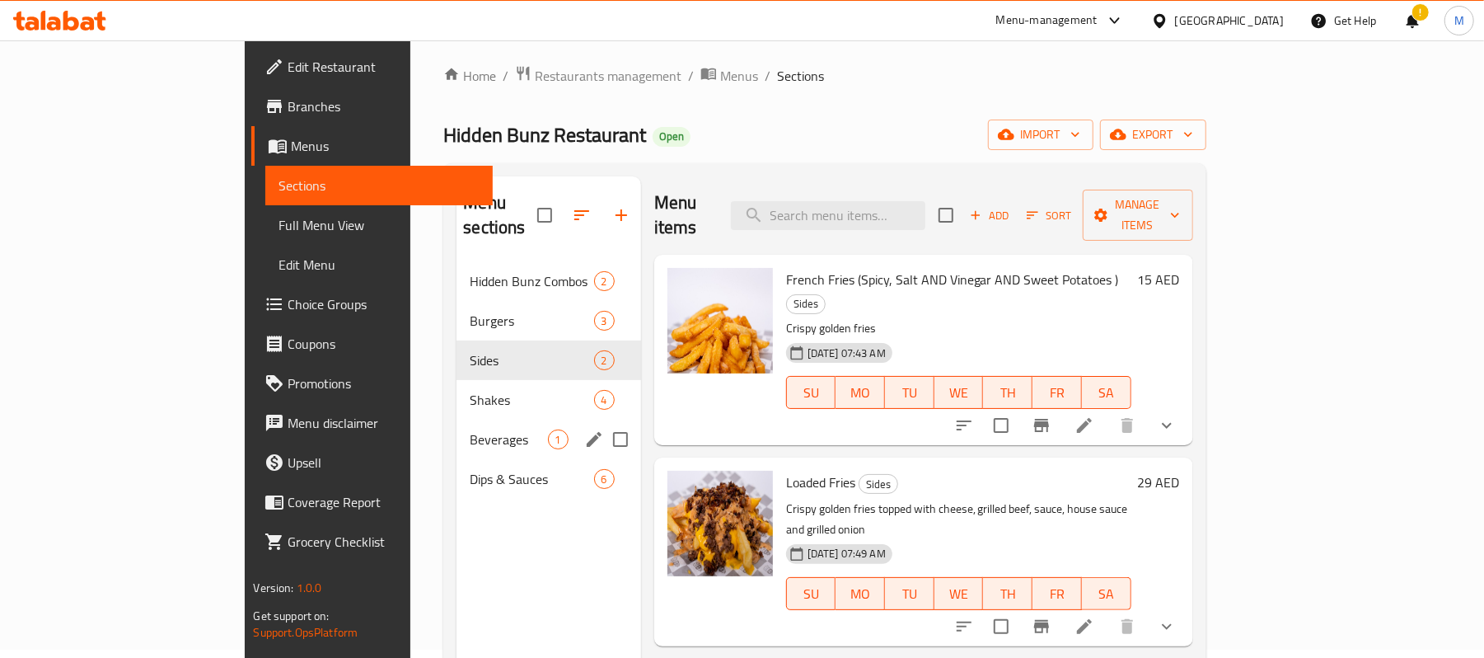
click at [470, 429] on span "Beverages" at bounding box center [508, 439] width 77 height 20
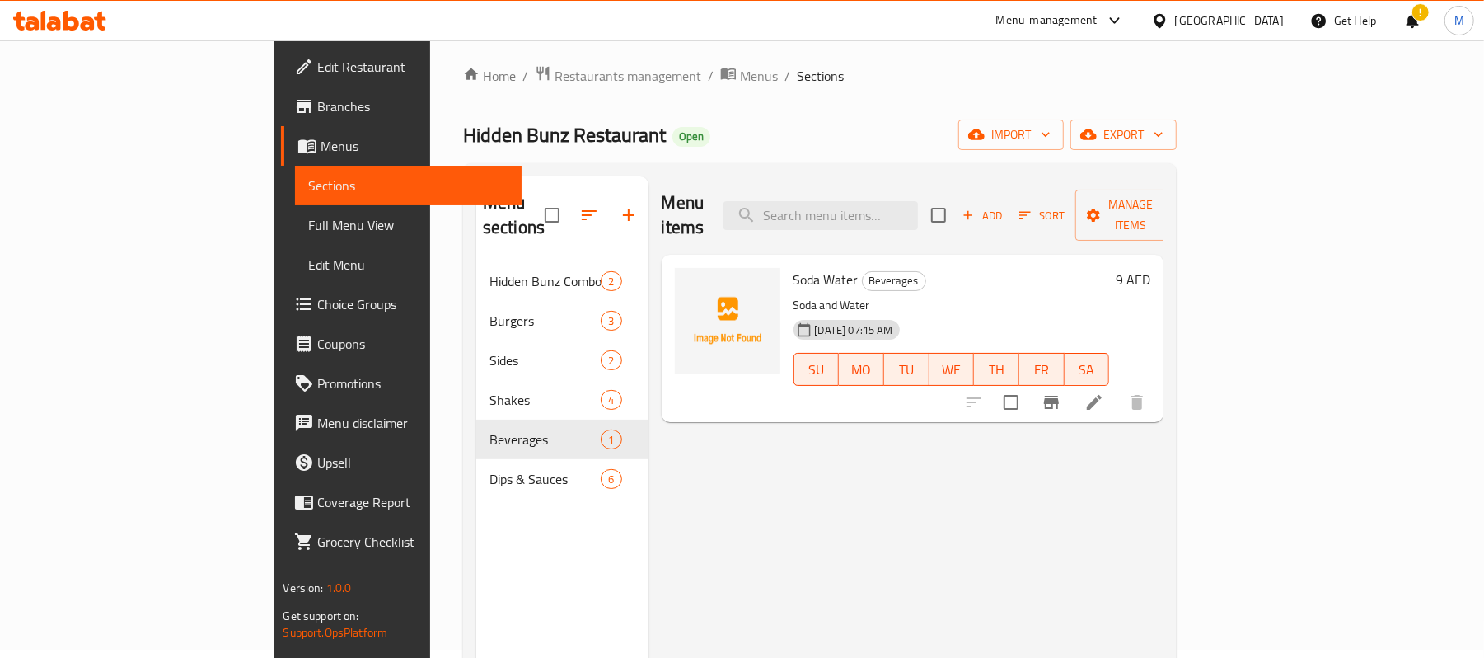
click at [829, 267] on div "Soda Water Beverages Soda and Water [DATE] 07:15 AM SU MO TU WE TH FR SA" at bounding box center [952, 338] width 330 height 154
click at [863, 271] on span "Beverages" at bounding box center [894, 280] width 63 height 19
copy span "Beverages"
